Goal: Task Accomplishment & Management: Manage account settings

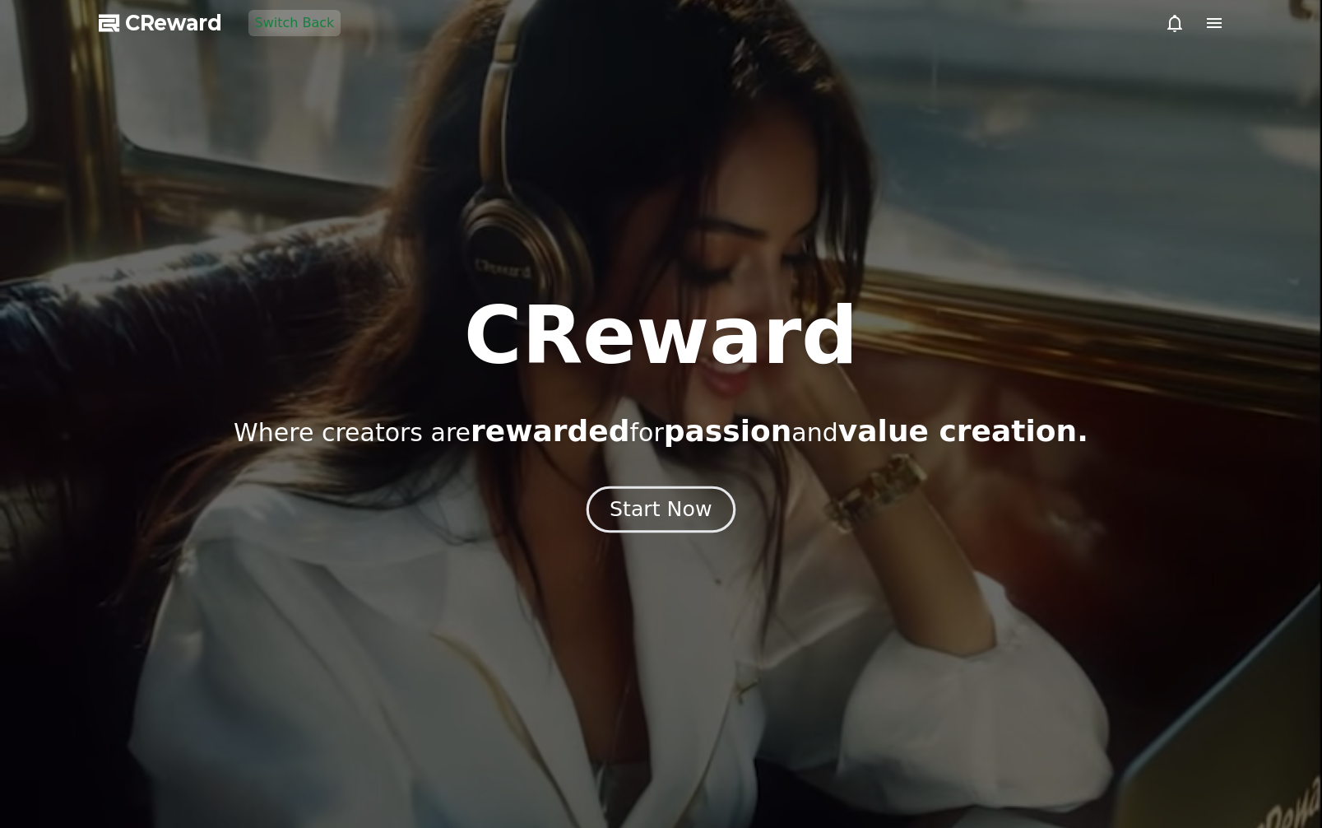
click at [684, 513] on div "Start Now" at bounding box center [661, 509] width 102 height 28
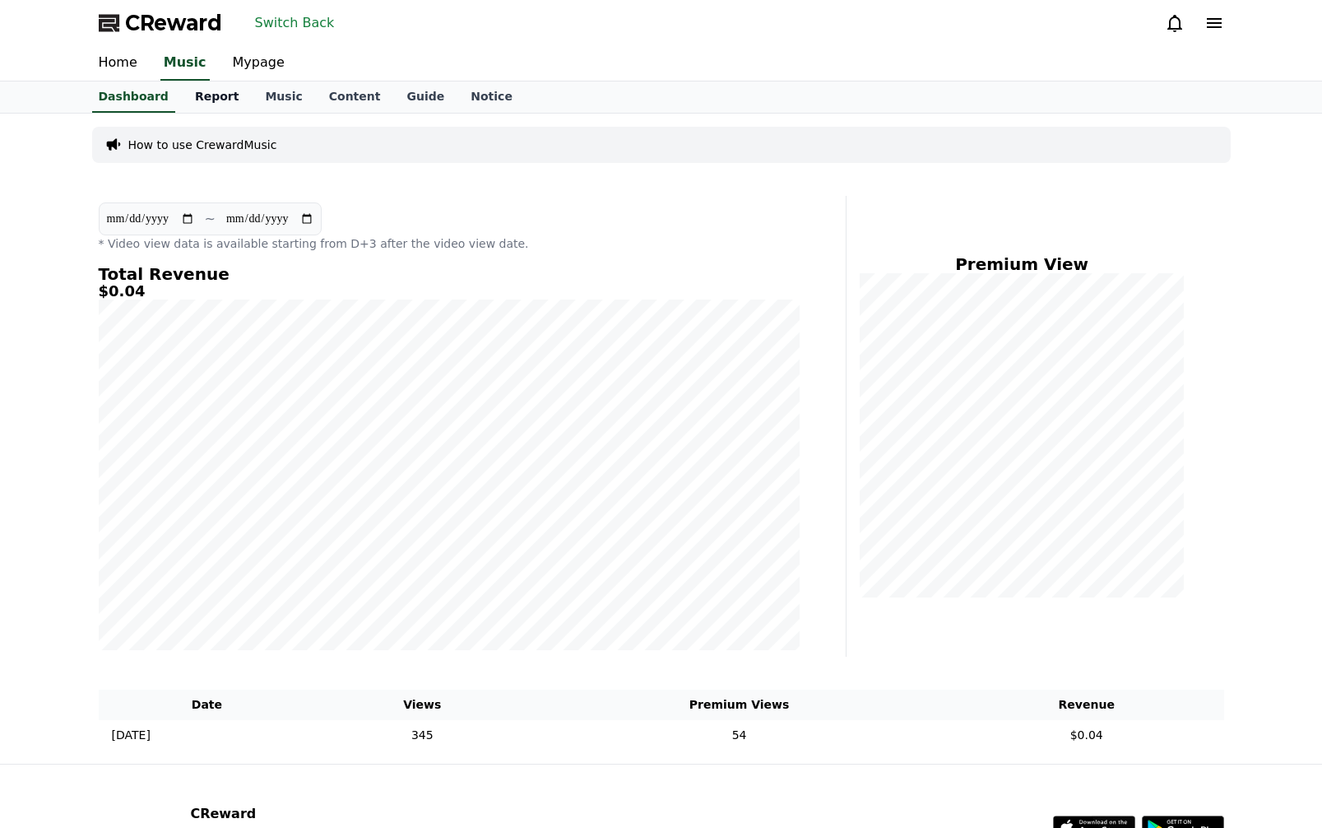
click at [208, 95] on link "Report" at bounding box center [217, 96] width 71 height 31
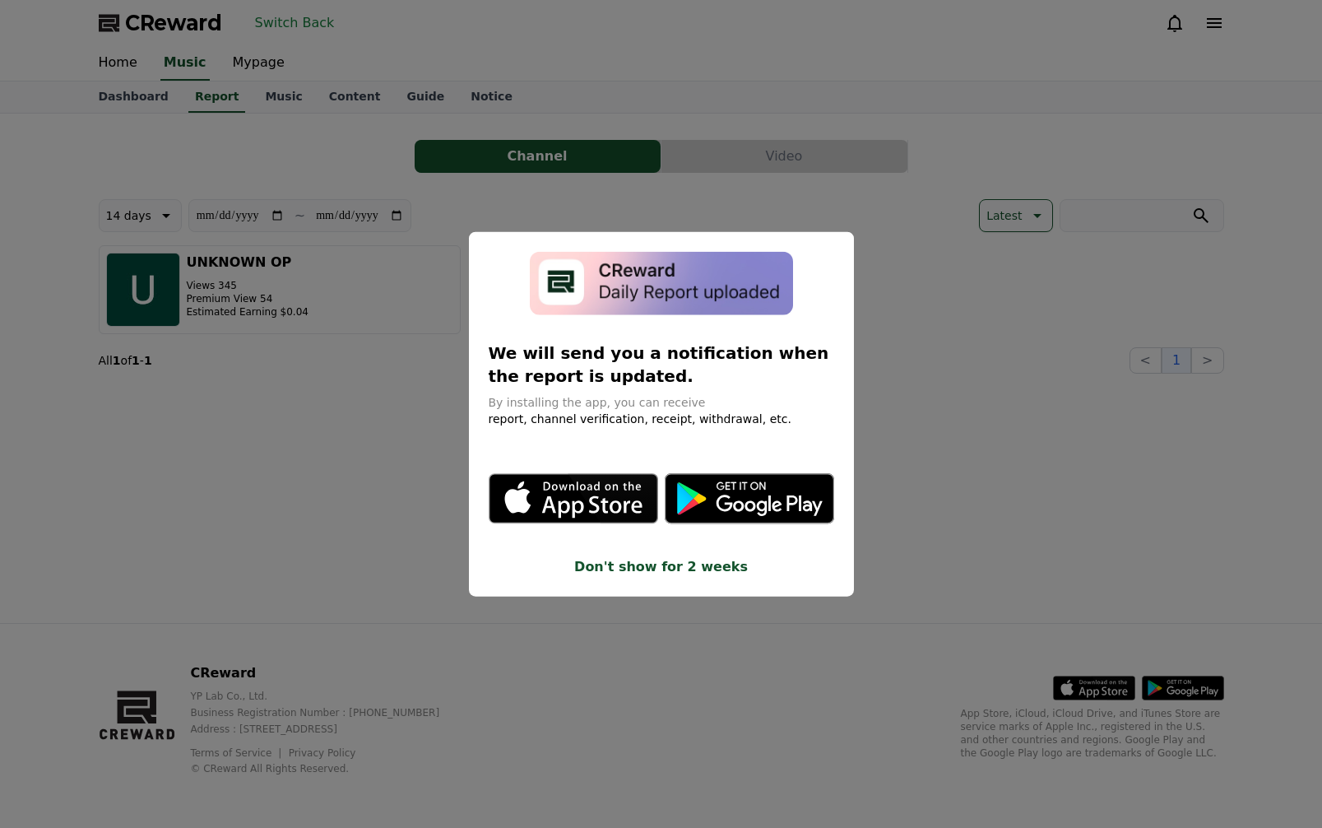
click at [781, 169] on button "close modal" at bounding box center [661, 414] width 1322 height 828
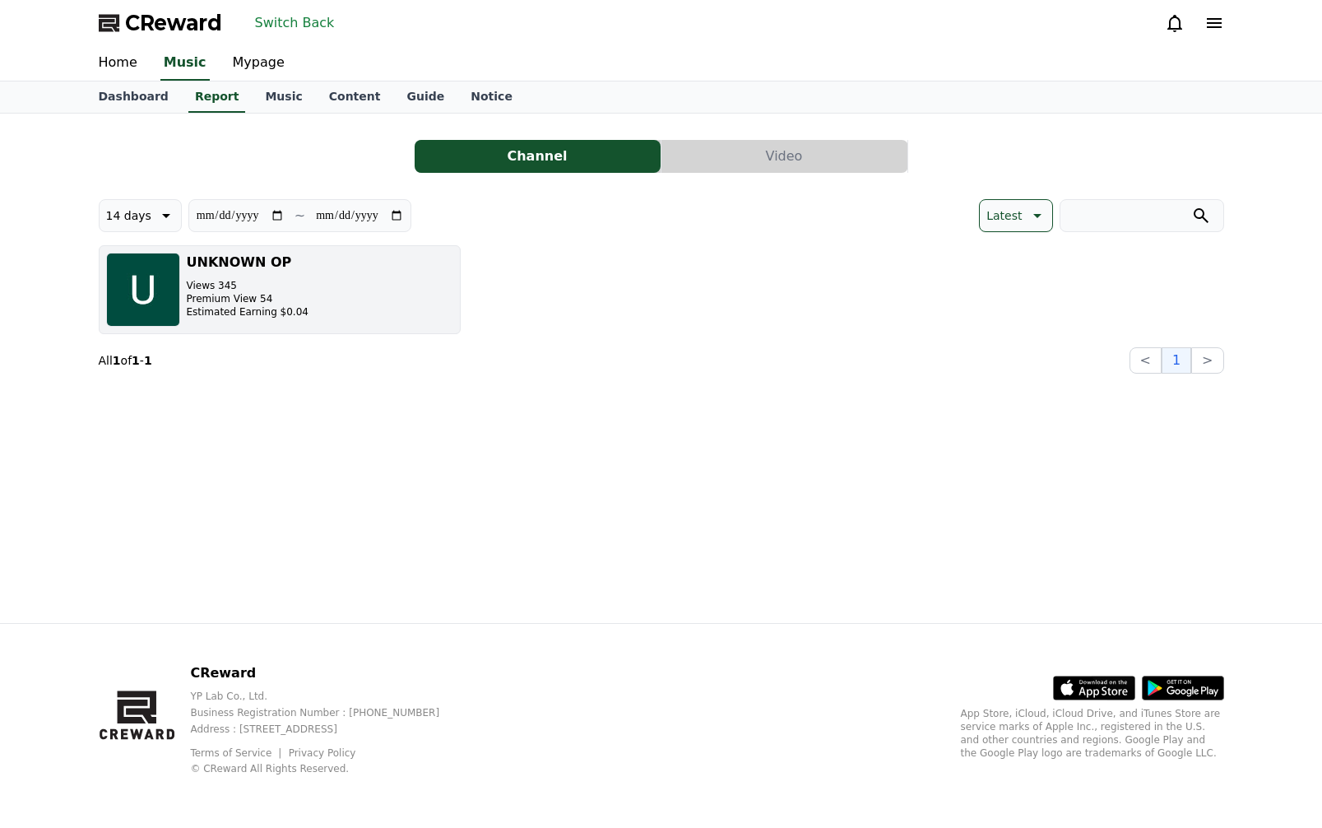
click at [336, 265] on button "UNKNOWN OP Views 345 Premium View 54 Estimated Earning $0.04" at bounding box center [280, 289] width 362 height 89
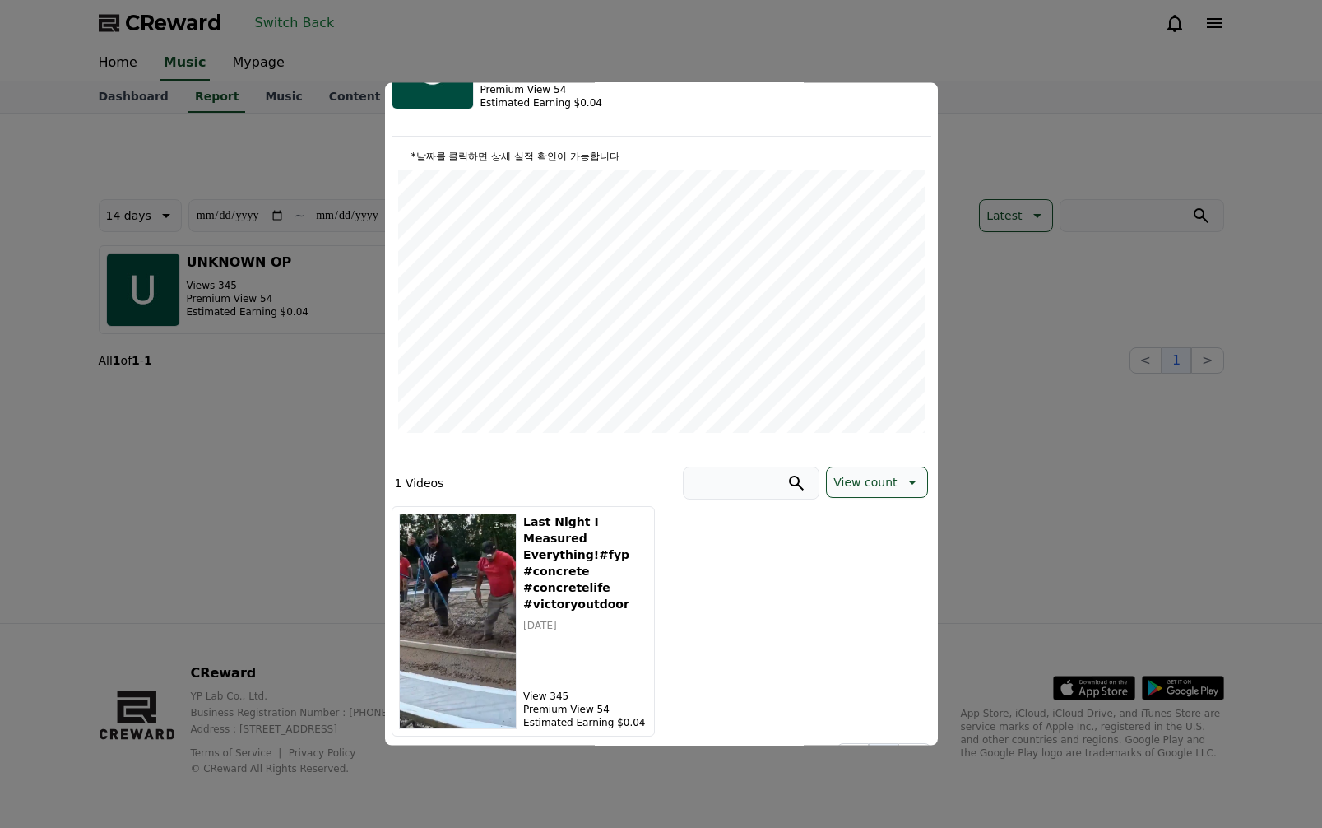
scroll to position [152, 0]
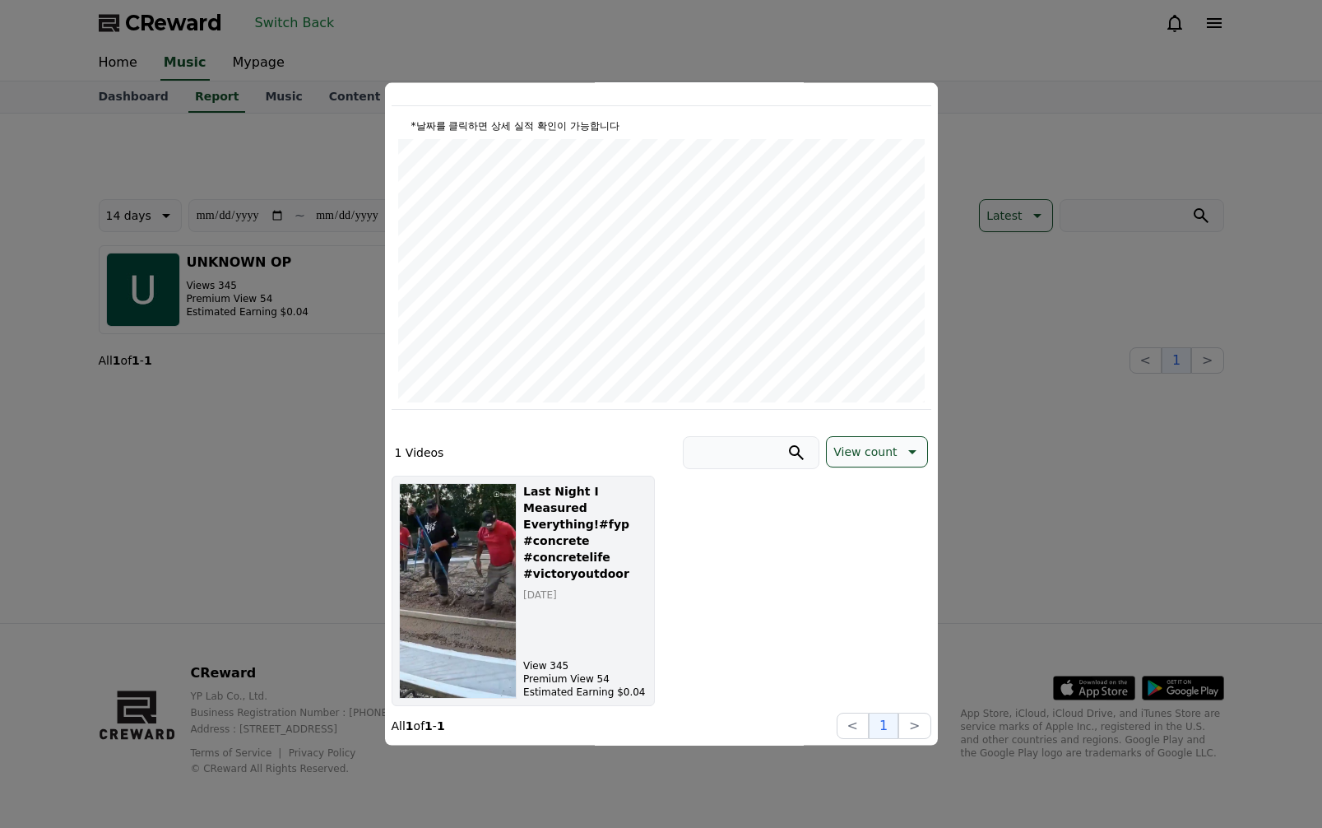
click at [555, 508] on h5 "Last Night I Measured Everything!#fyp #concrete #concretelife #victoryoutdoor" at bounding box center [584, 532] width 123 height 99
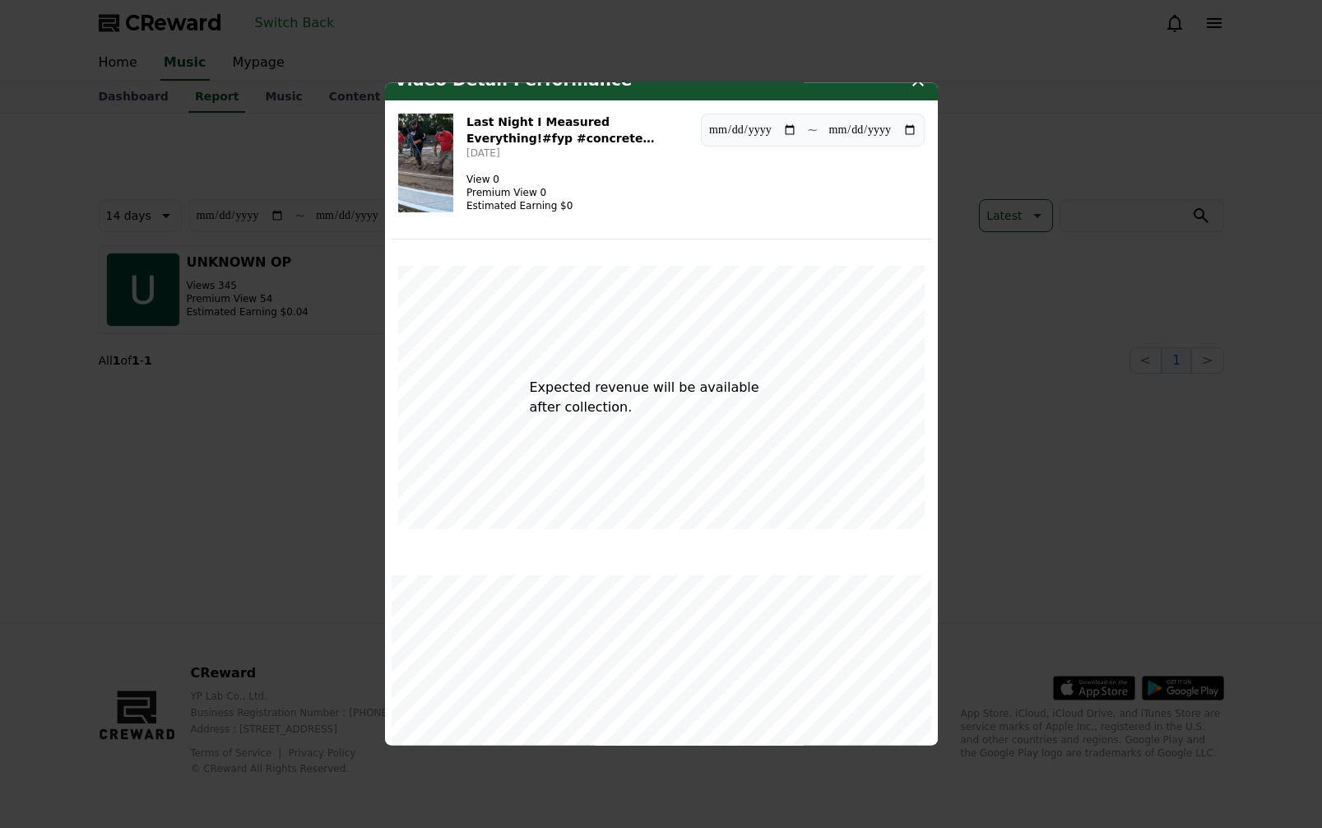
scroll to position [0, 0]
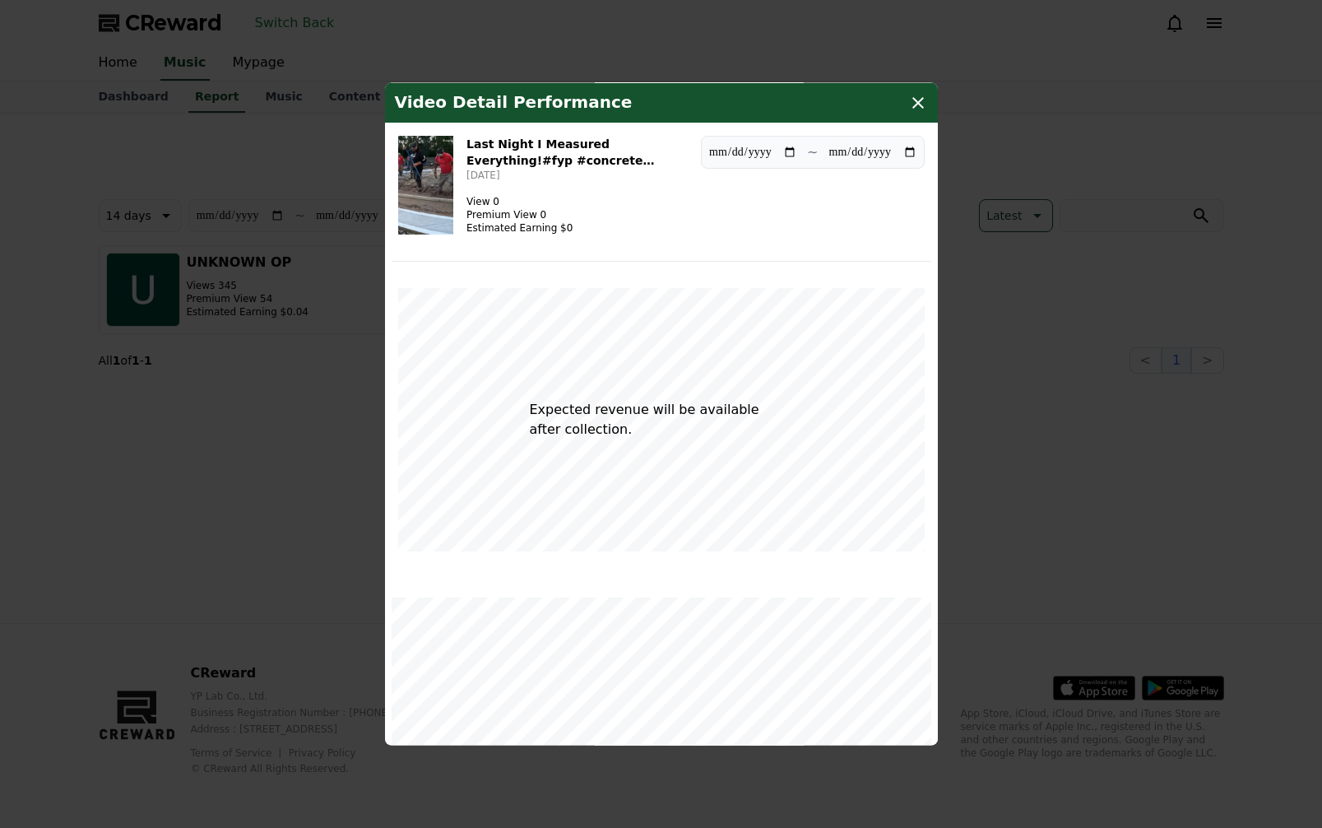
click at [299, 451] on button "close modal" at bounding box center [661, 414] width 1322 height 828
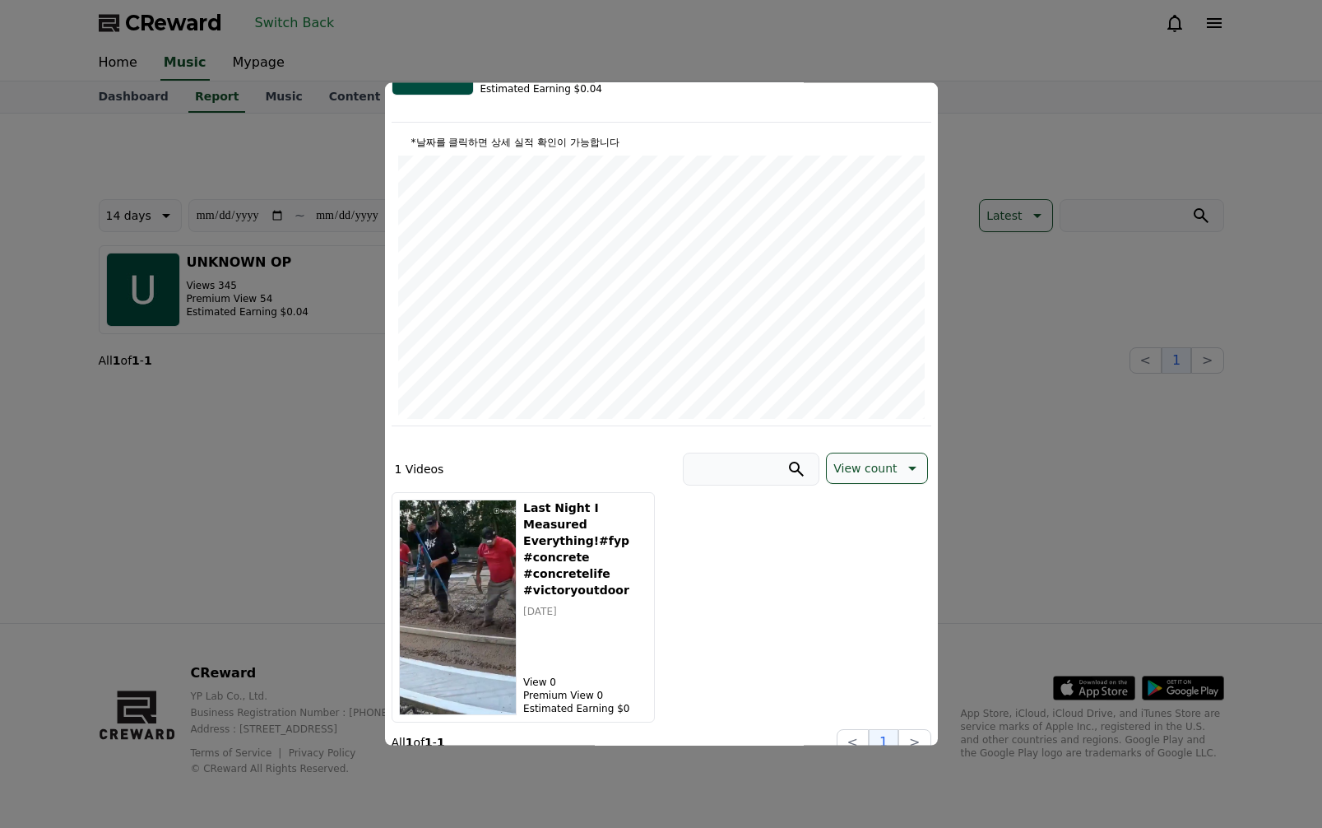
scroll to position [152, 0]
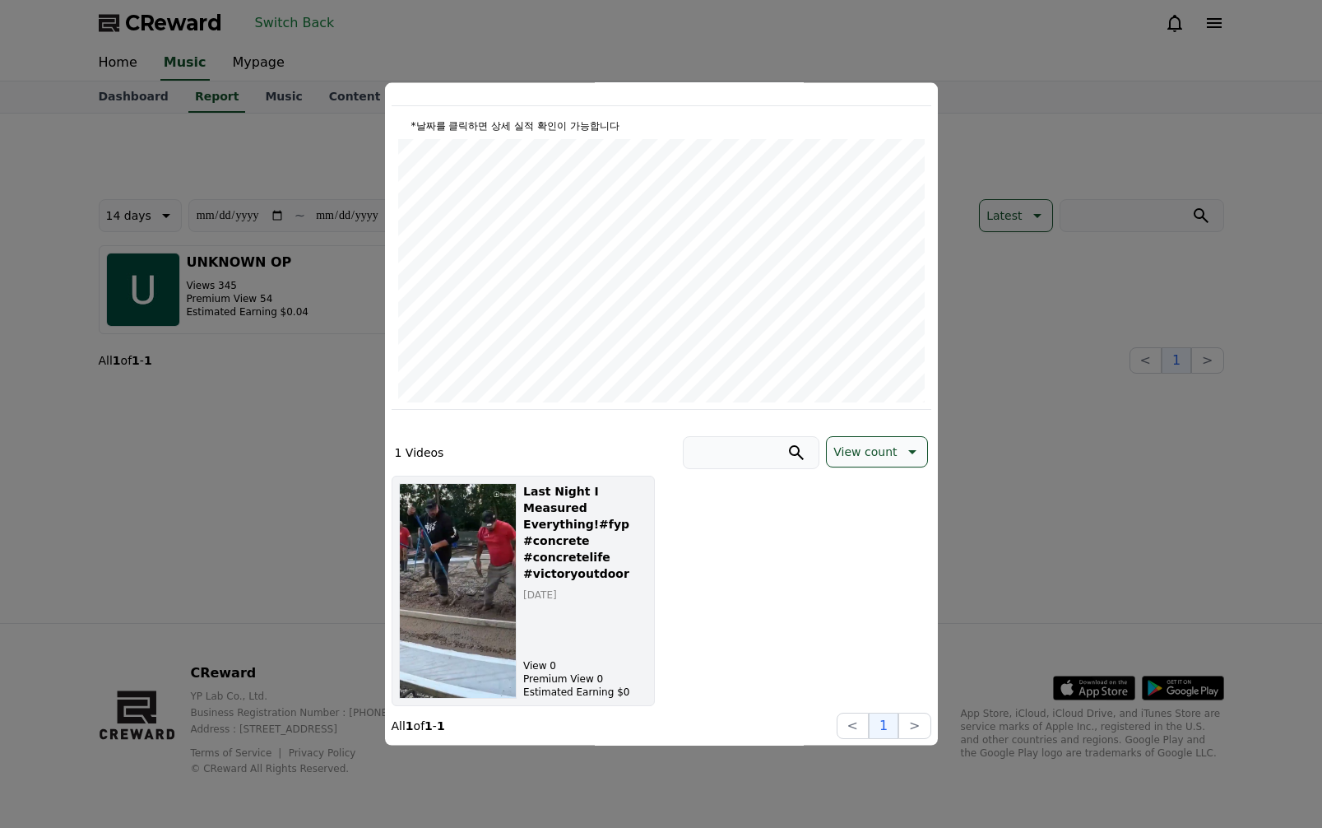
click at [505, 558] on img "modal" at bounding box center [458, 591] width 118 height 216
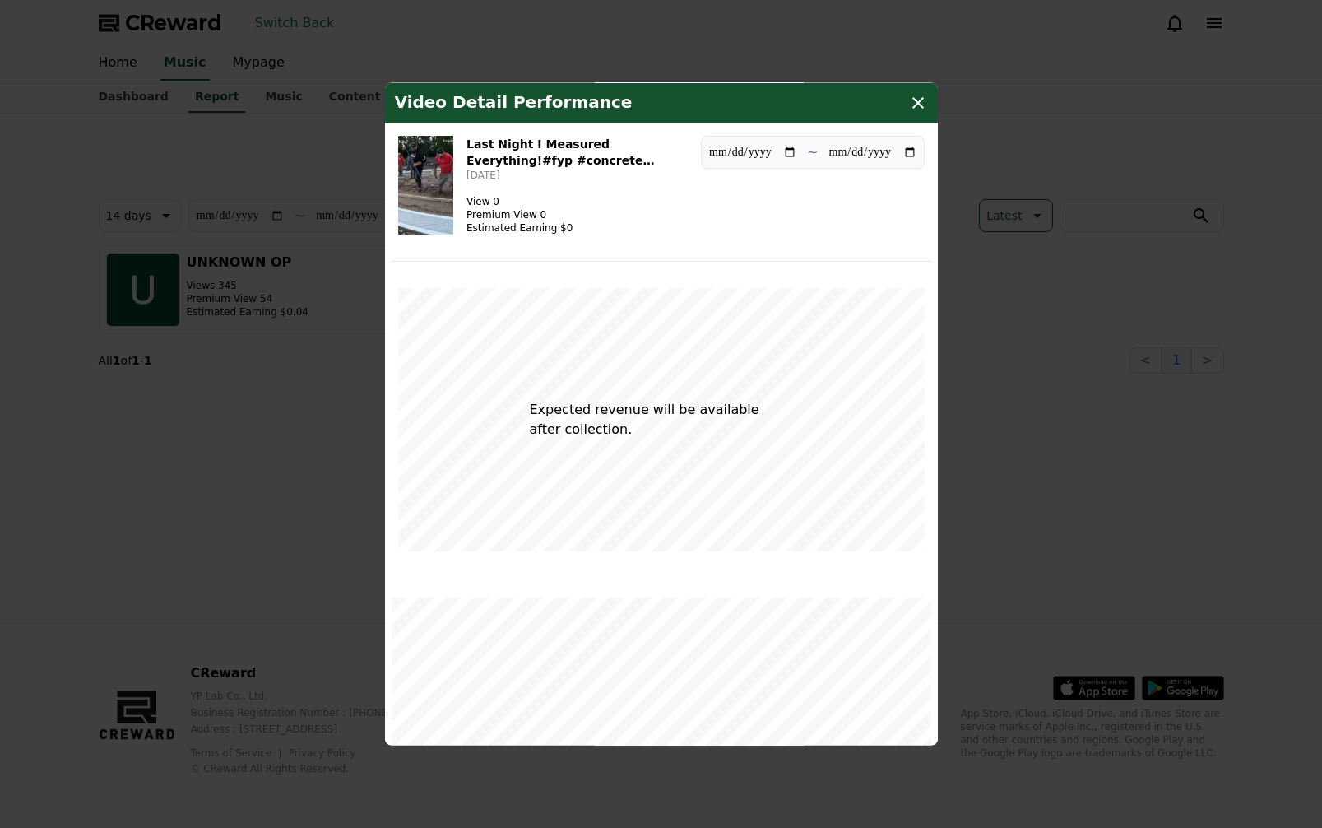
click at [454, 199] on img "modal" at bounding box center [426, 185] width 56 height 99
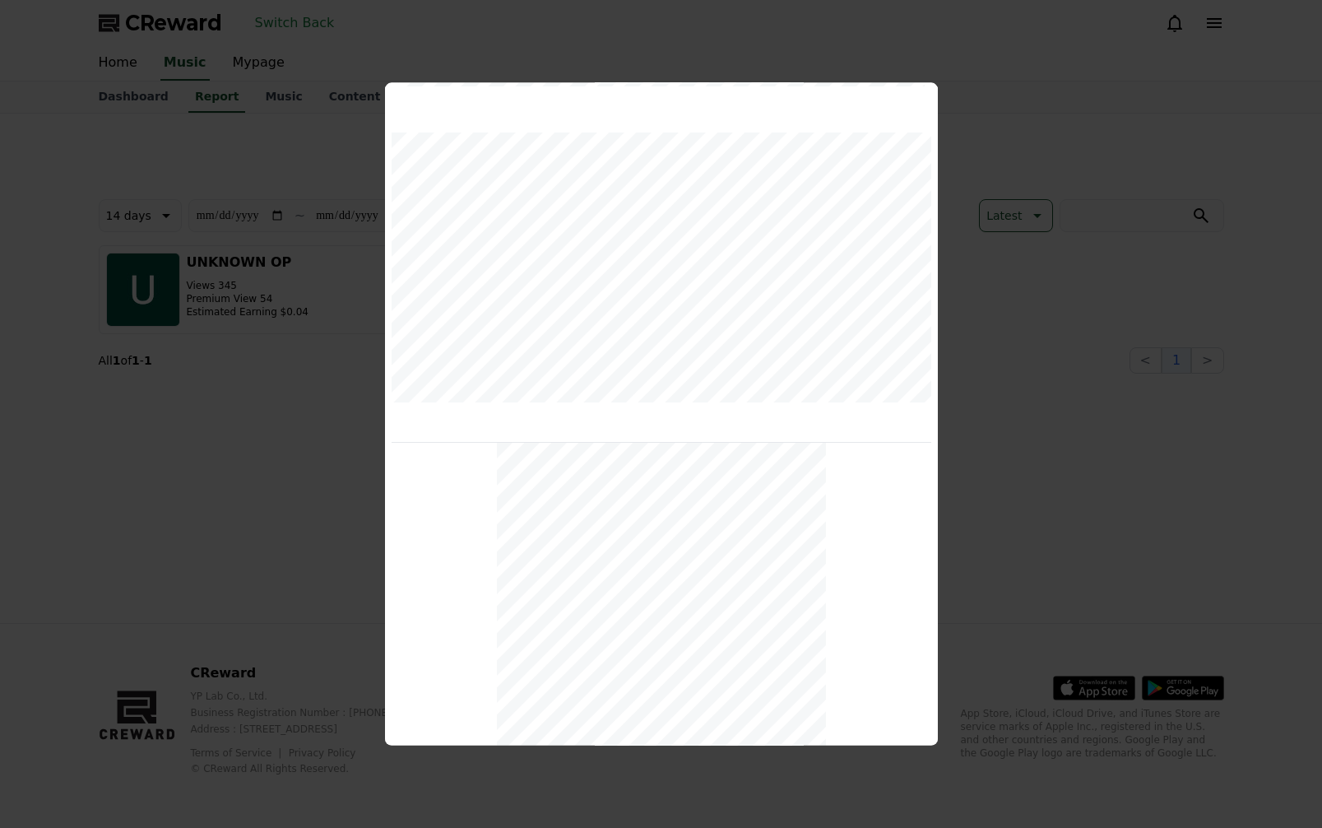
scroll to position [494, 0]
click at [1095, 510] on button "close modal" at bounding box center [661, 414] width 1322 height 828
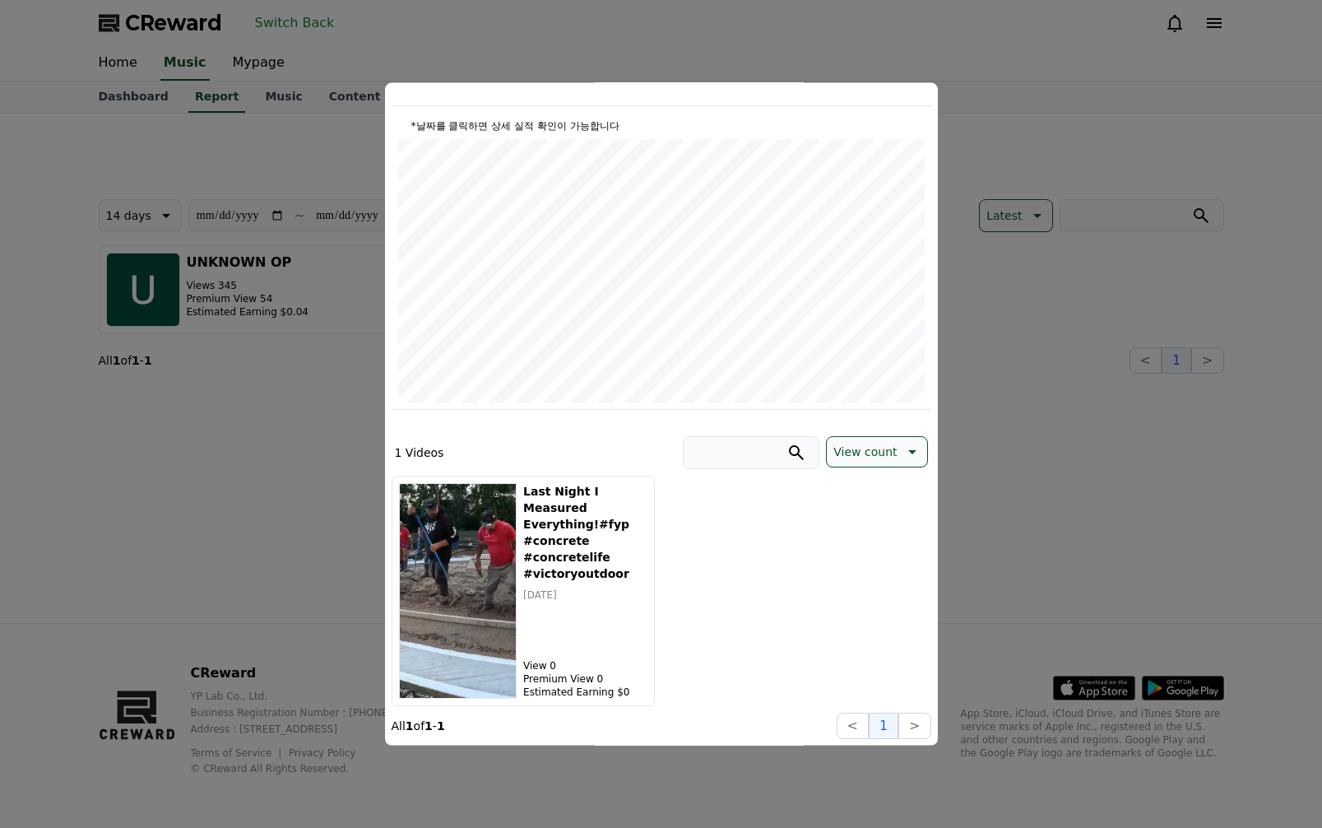
click at [1111, 291] on button "close modal" at bounding box center [661, 414] width 1322 height 828
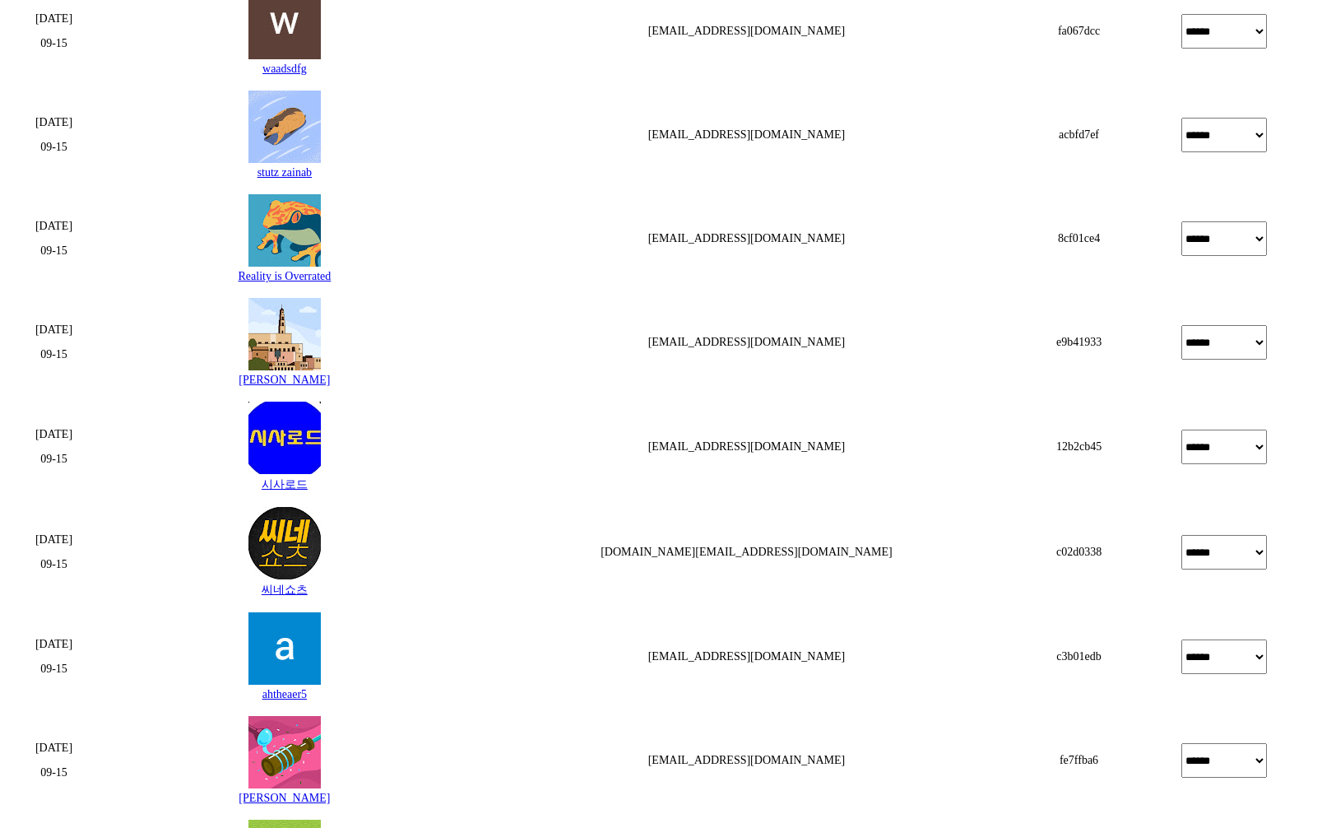
scroll to position [3099, 0]
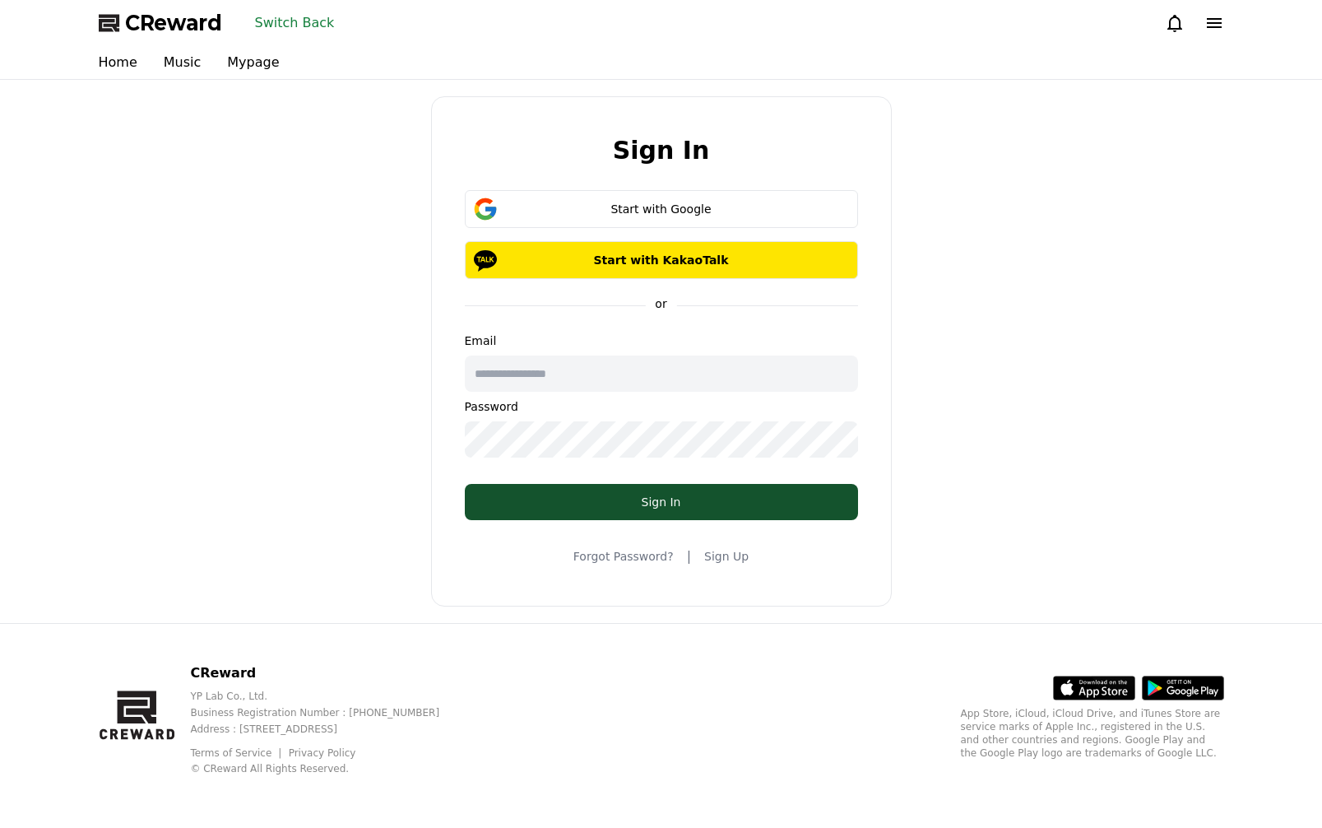
click at [284, 21] on button "Switch Back" at bounding box center [294, 23] width 93 height 26
